Goal: Use online tool/utility: Utilize a website feature to perform a specific function

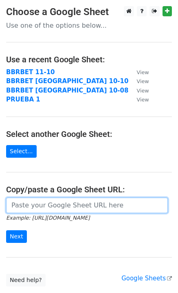
click at [22, 207] on input "url" at bounding box center [87, 206] width 162 height 16
paste input "https://docs.google.com/spreadsheets/d/1jKmm5Wph9QgUCPlQb5VFs9m4Xv_svEXHg2trkCl…"
type input "https://docs.google.com/spreadsheets/d/1jKmm5Wph9QgUCPlQb5VFs9m4Xv_svEXHg2trkCl…"
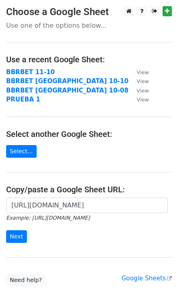
scroll to position [0, 0]
click at [18, 235] on input "Next" at bounding box center [16, 236] width 21 height 13
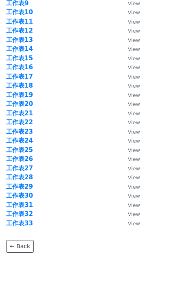
scroll to position [137, 0]
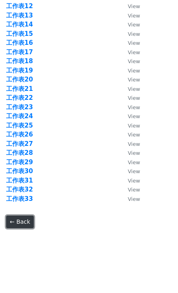
click at [27, 219] on link "← Back" at bounding box center [20, 222] width 28 height 13
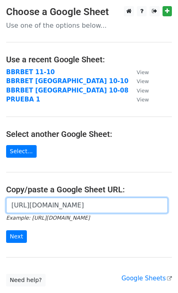
click at [23, 208] on input "[URL][DOMAIN_NAME]" at bounding box center [87, 206] width 162 height 16
drag, startPoint x: 13, startPoint y: 206, endPoint x: 184, endPoint y: 212, distance: 171.4
click at [178, 212] on html "Choose a Google Sheet Use one of the options below... Use a recent Google Sheet…" at bounding box center [89, 176] width 178 height 352
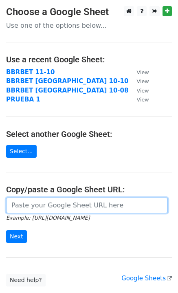
click at [28, 206] on input "url" at bounding box center [87, 206] width 162 height 16
paste input "https://docs.google.com/spreadsheets/d/1zUUkheubUualAZYIgvSIhV9IW0yIXV9ue3BfH8O…"
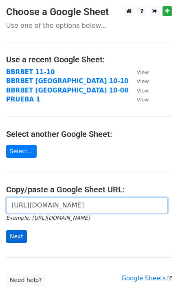
type input "https://docs.google.com/spreadsheets/d/1zUUkheubUualAZYIgvSIhV9IW0yIXV9ue3BfH8O…"
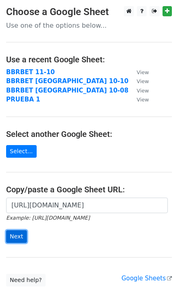
click at [17, 239] on input "Next" at bounding box center [16, 236] width 21 height 13
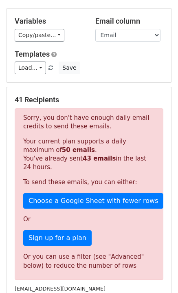
scroll to position [63, 0]
